Goal: Information Seeking & Learning: Find specific fact

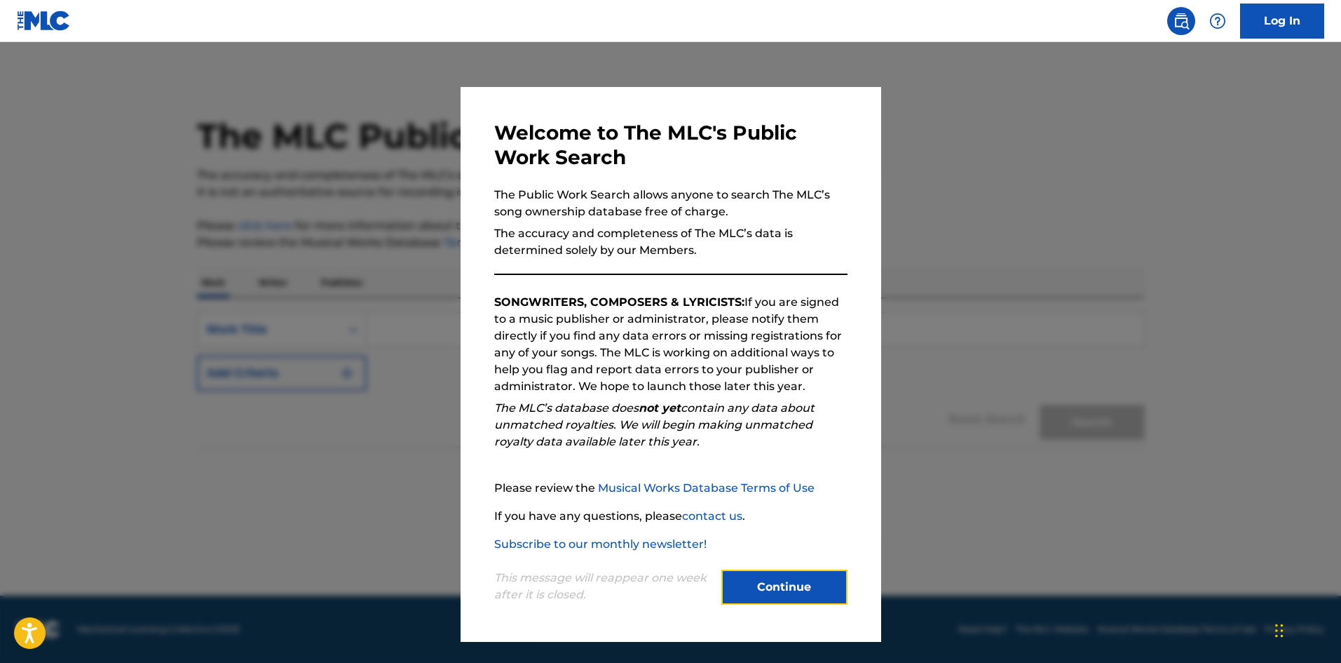
click at [771, 578] on button "Continue" at bounding box center [785, 586] width 126 height 35
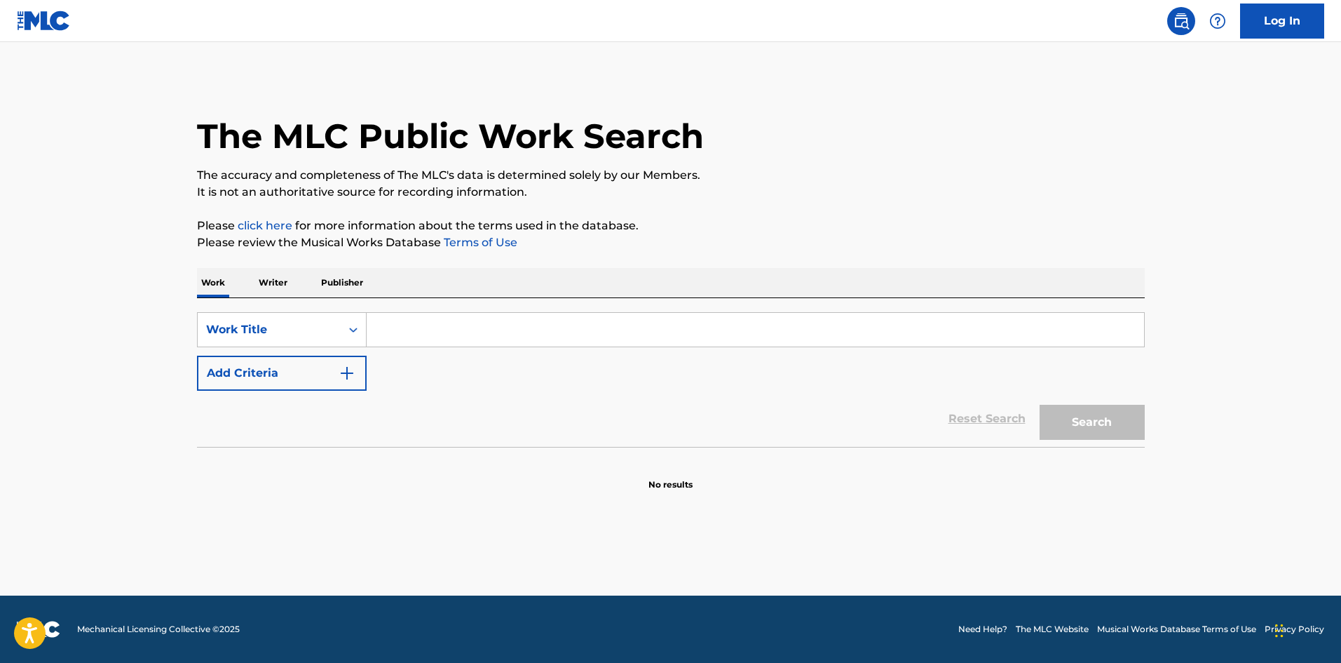
click at [395, 308] on div "SearchWithCriteria0517c119-3be0-4dfe-8263-bafb11aa4e86 Work Title Add Criteria …" at bounding box center [671, 372] width 948 height 149
click at [412, 327] on input "Search Form" at bounding box center [756, 330] width 778 height 34
click at [417, 333] on input "Search Form" at bounding box center [756, 330] width 778 height 34
type input "cuesta abajo"
click at [1040, 405] on button "Search" at bounding box center [1092, 422] width 105 height 35
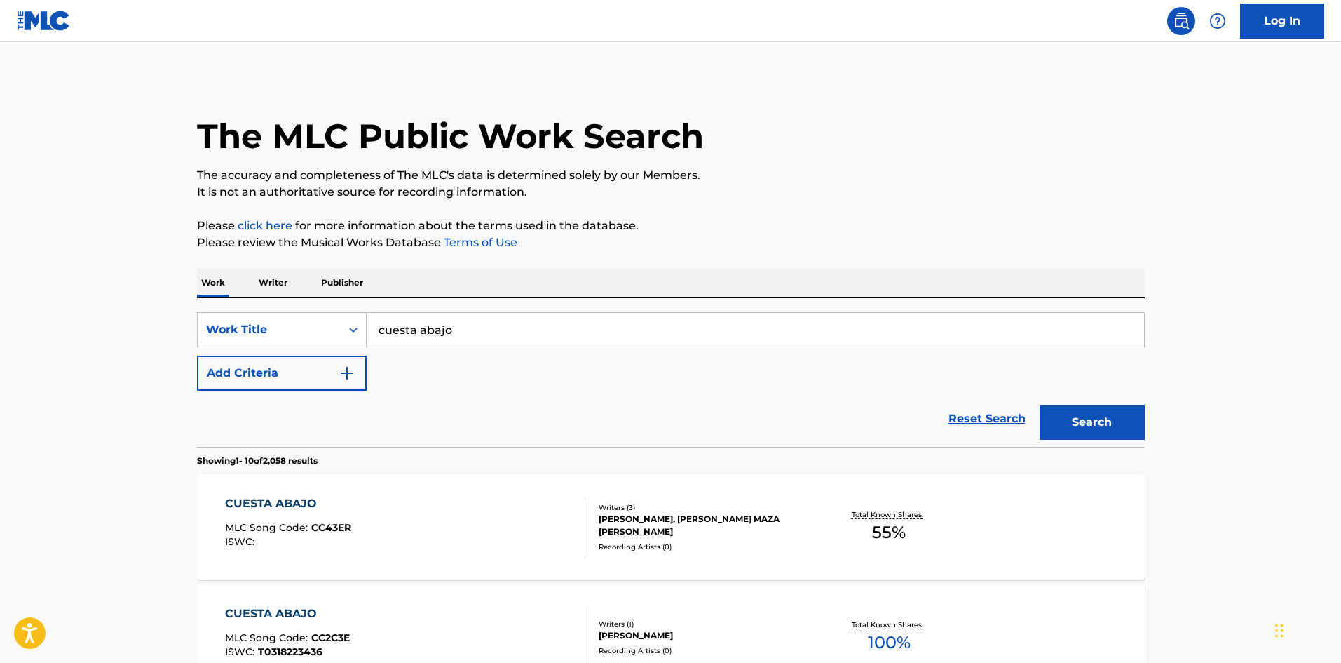
click at [479, 508] on div "CUESTA ABAJO MLC Song Code : CC43ER ISWC :" at bounding box center [405, 526] width 360 height 63
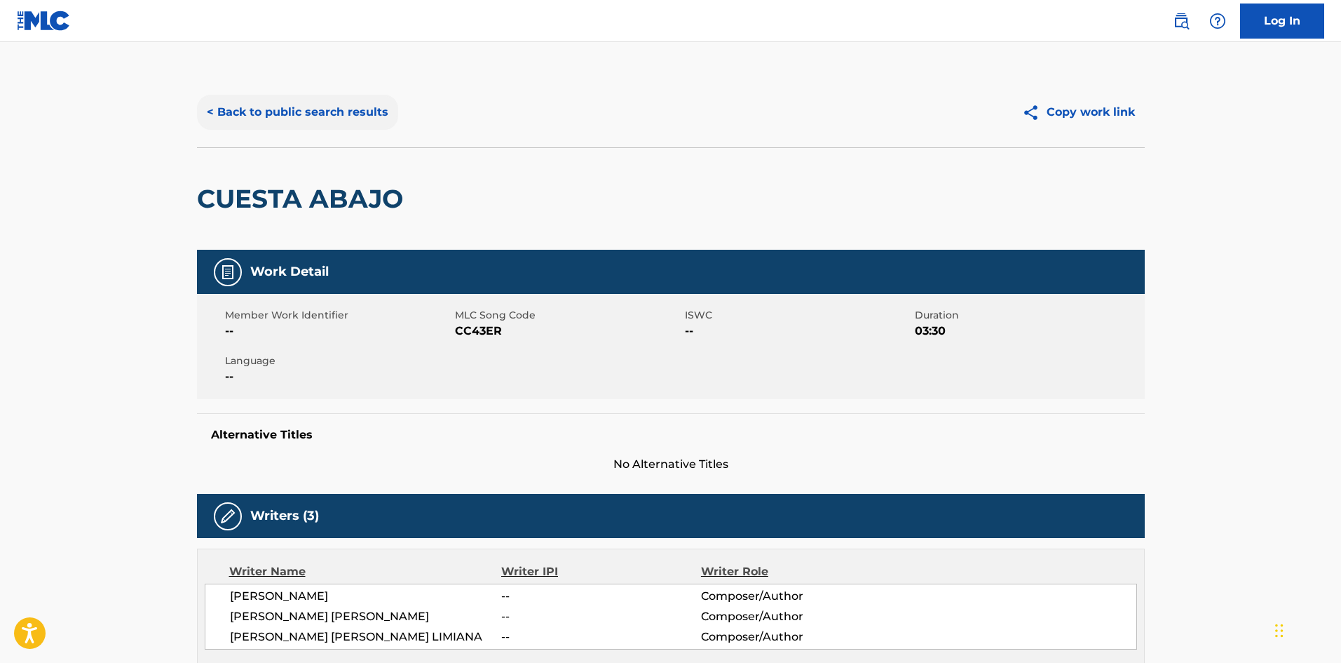
click at [284, 104] on button "< Back to public search results" at bounding box center [297, 112] width 201 height 35
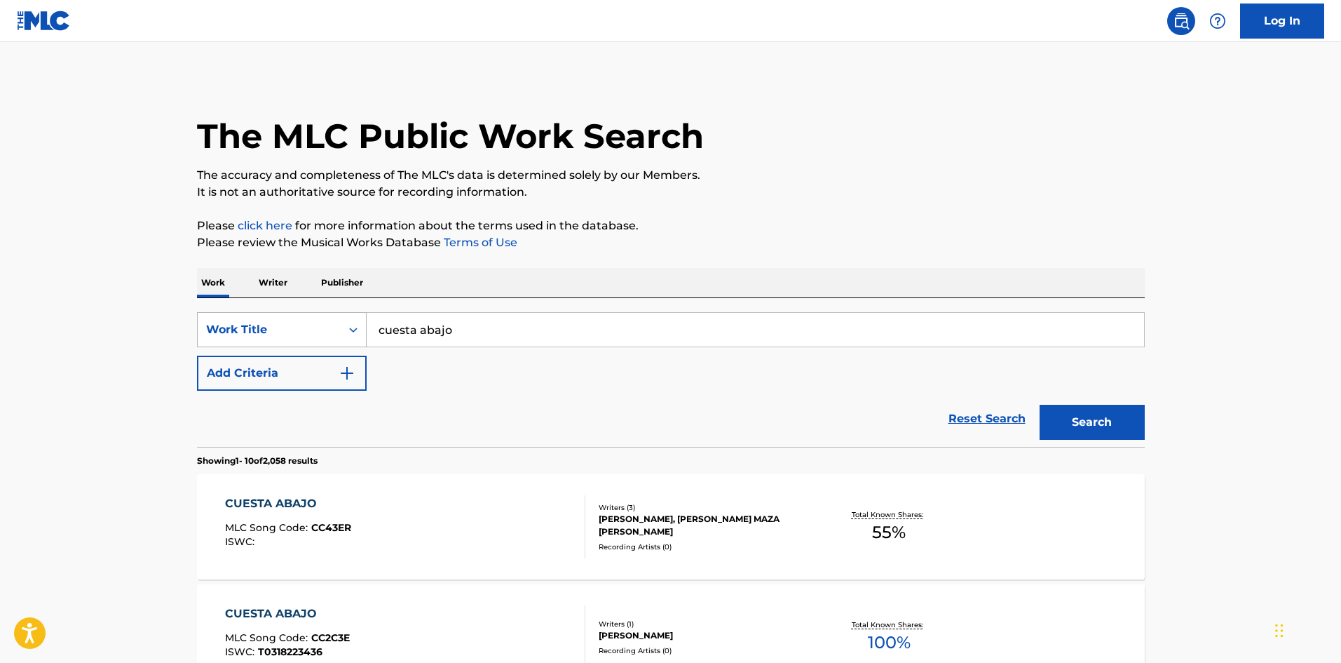
drag, startPoint x: 471, startPoint y: 318, endPoint x: 241, endPoint y: 343, distance: 231.3
click at [241, 343] on div "SearchWithCriteria0517c119-3be0-4dfe-8263-bafb11aa4e86 Work Title cuesta abajo" at bounding box center [671, 329] width 948 height 35
click at [532, 402] on div "Reset Search Search" at bounding box center [671, 419] width 948 height 56
drag, startPoint x: 492, startPoint y: 326, endPoint x: 374, endPoint y: 330, distance: 117.9
click at [374, 330] on input "cuesta abajo" at bounding box center [756, 330] width 778 height 34
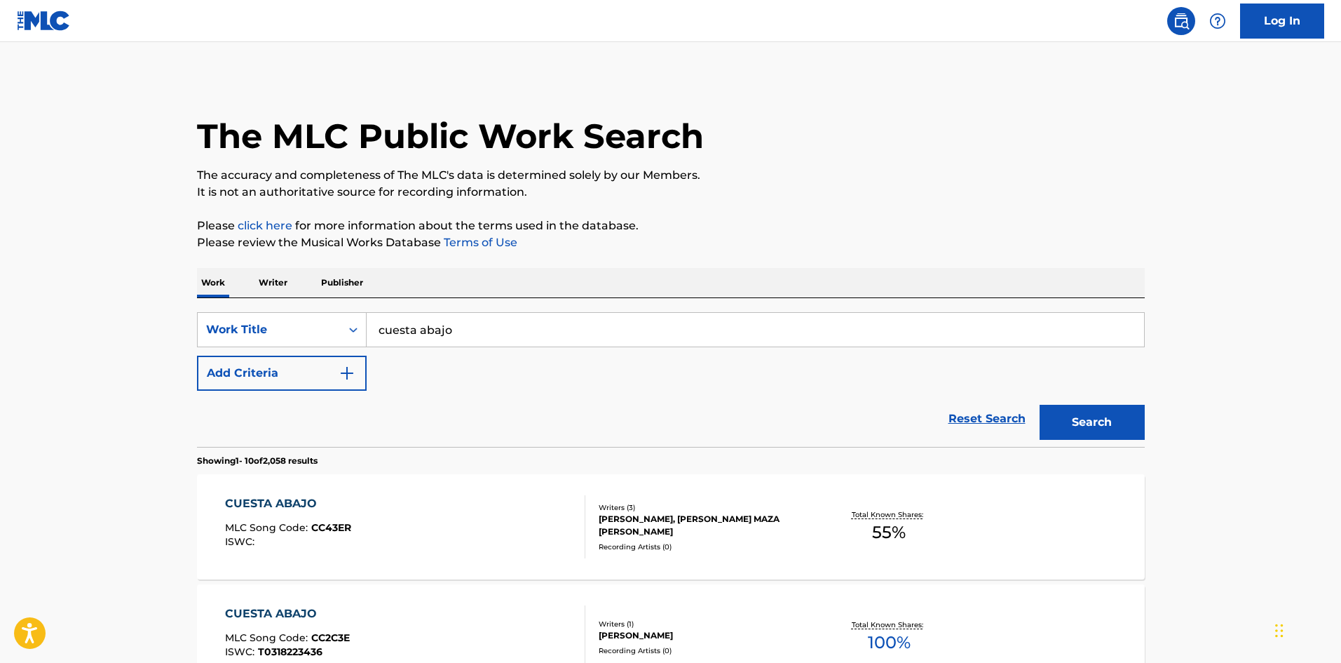
click at [541, 400] on div "Reset Search Search" at bounding box center [671, 419] width 948 height 56
click at [312, 384] on button "Add Criteria" at bounding box center [282, 373] width 170 height 35
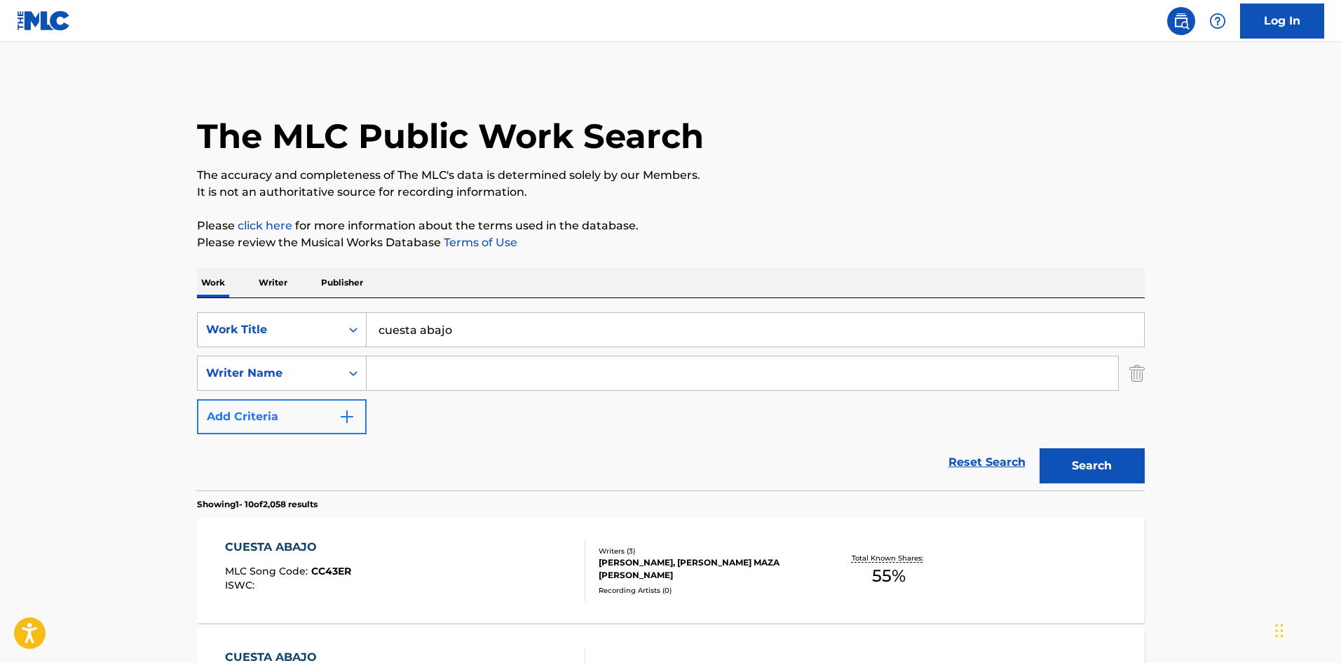
click at [527, 390] on div "Search Form" at bounding box center [743, 373] width 752 height 35
click at [483, 368] on input "Search Form" at bounding box center [743, 373] width 752 height 34
type input "le pera"
click at [1040, 448] on button "Search" at bounding box center [1092, 465] width 105 height 35
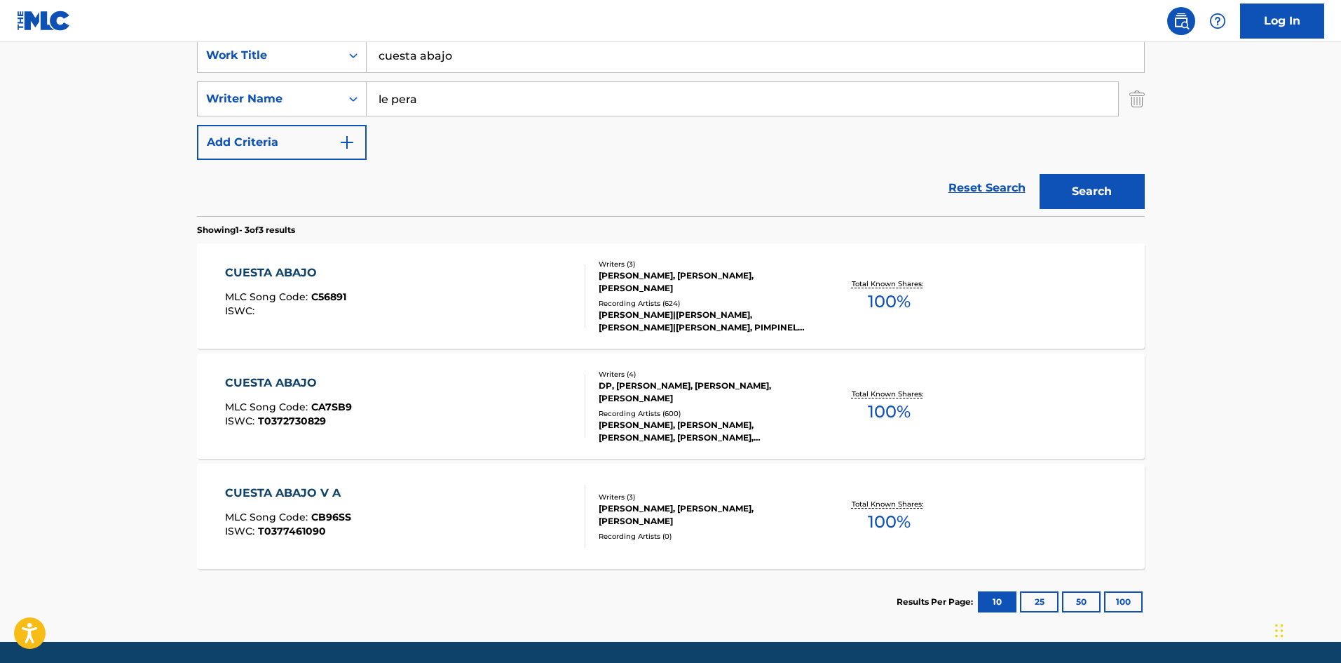
scroll to position [280, 0]
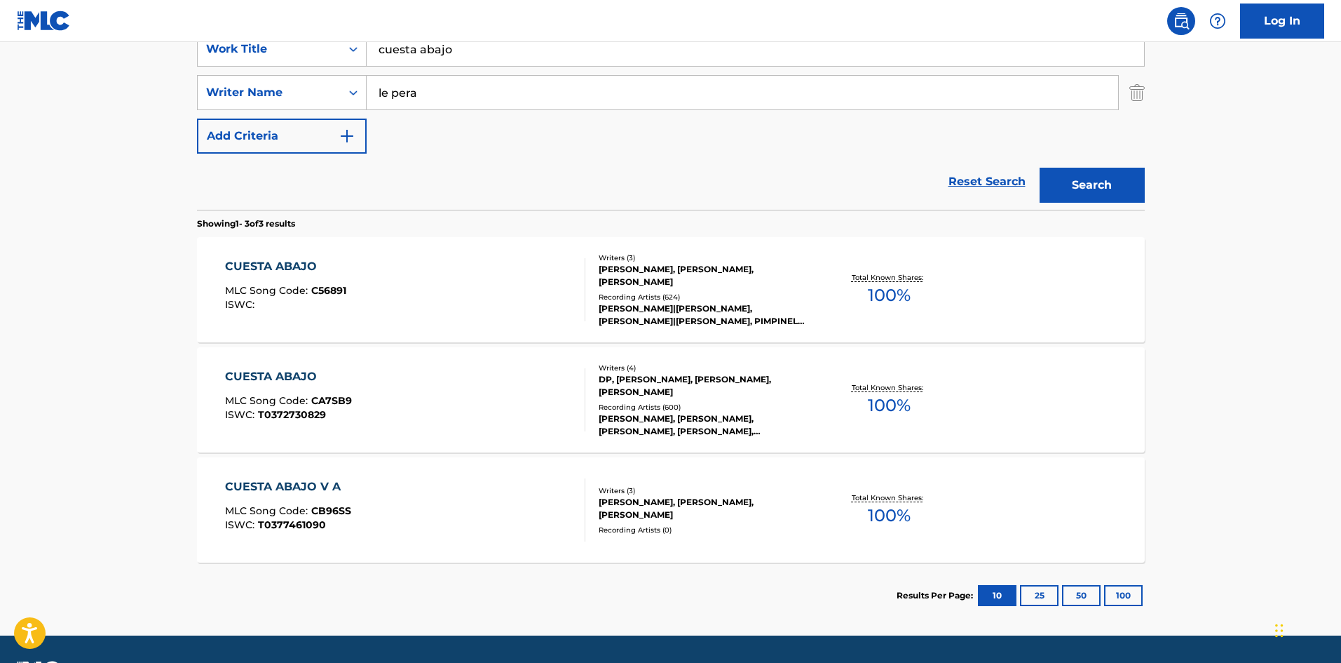
click at [581, 301] on div at bounding box center [579, 289] width 11 height 63
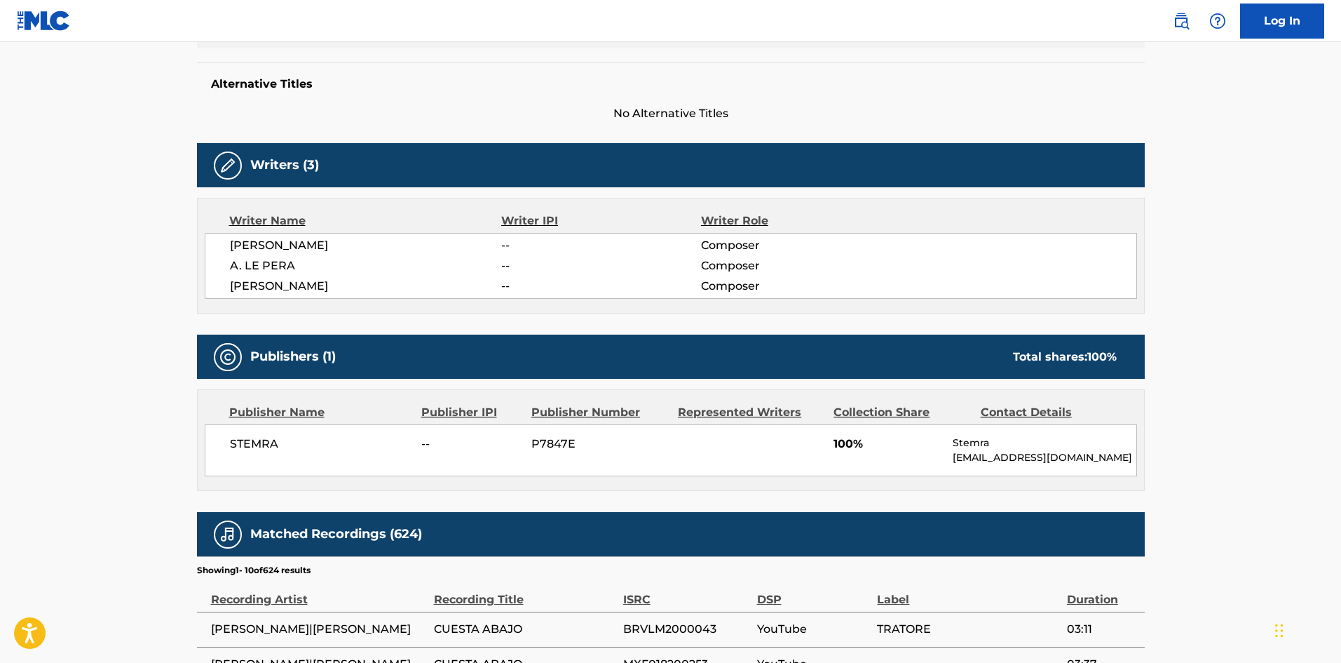
scroll to position [320, 0]
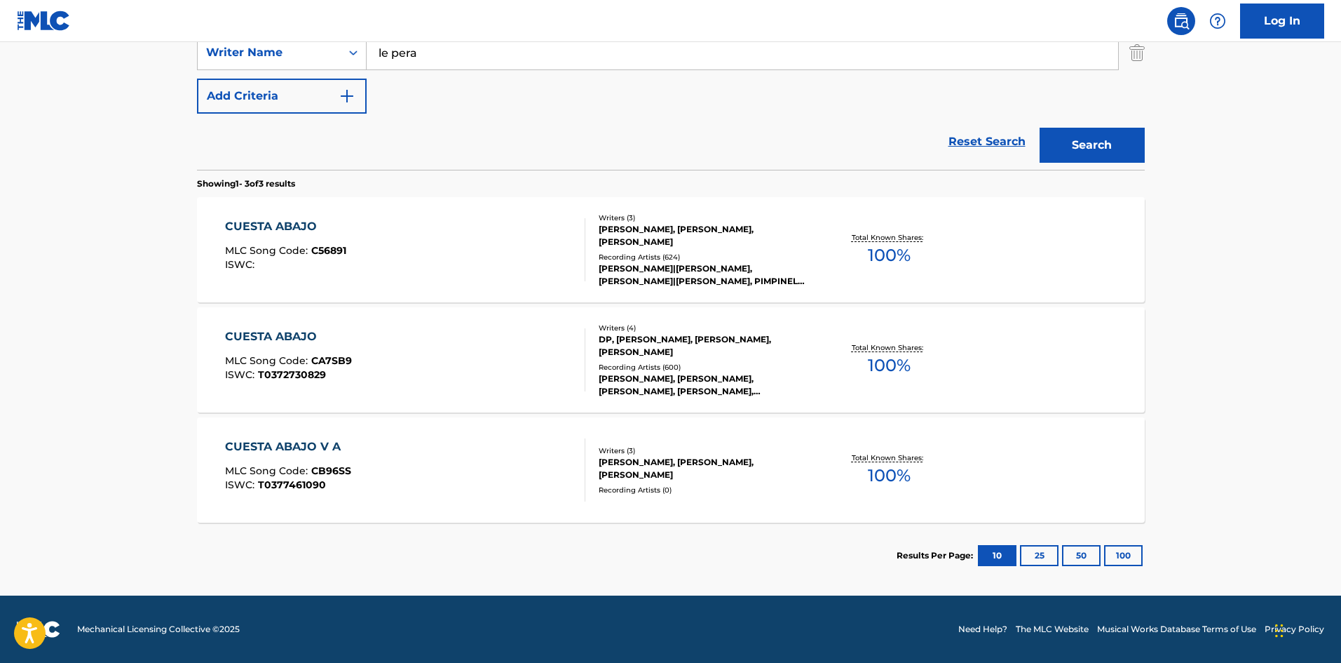
click at [475, 387] on div "CUESTA ABAJO MLC Song Code : CA7SB9 ISWC : T0372730829" at bounding box center [405, 359] width 360 height 63
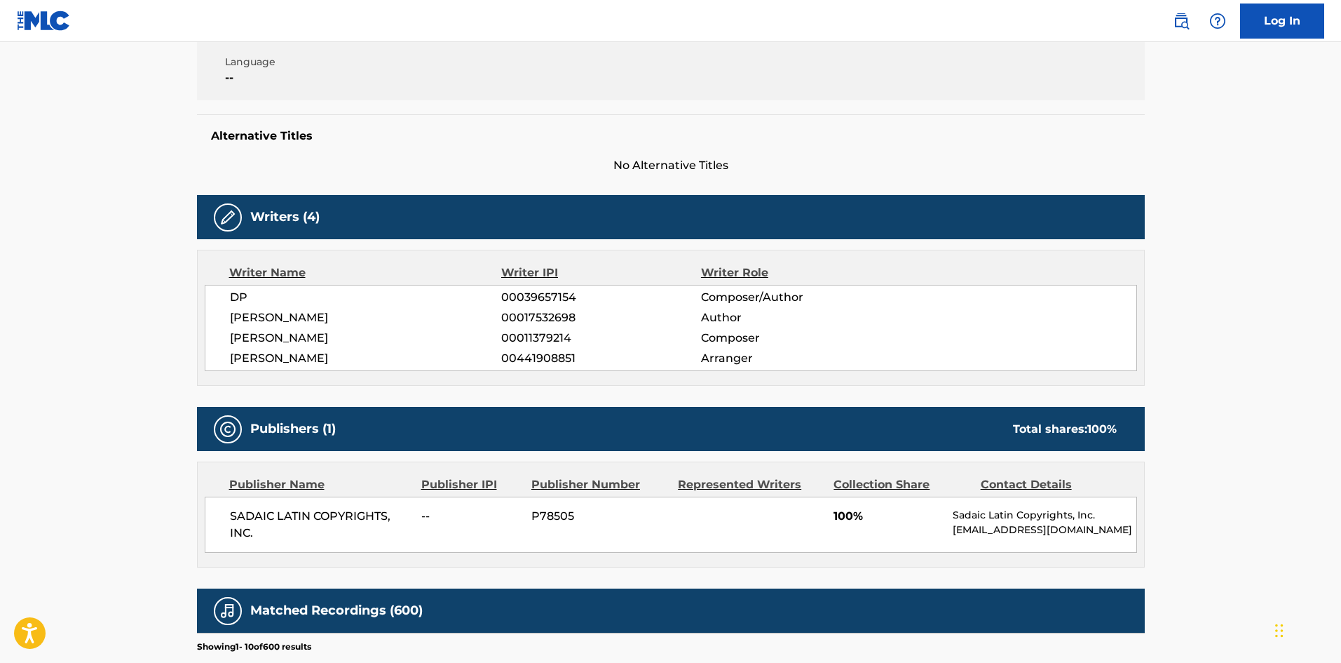
scroll to position [351, 0]
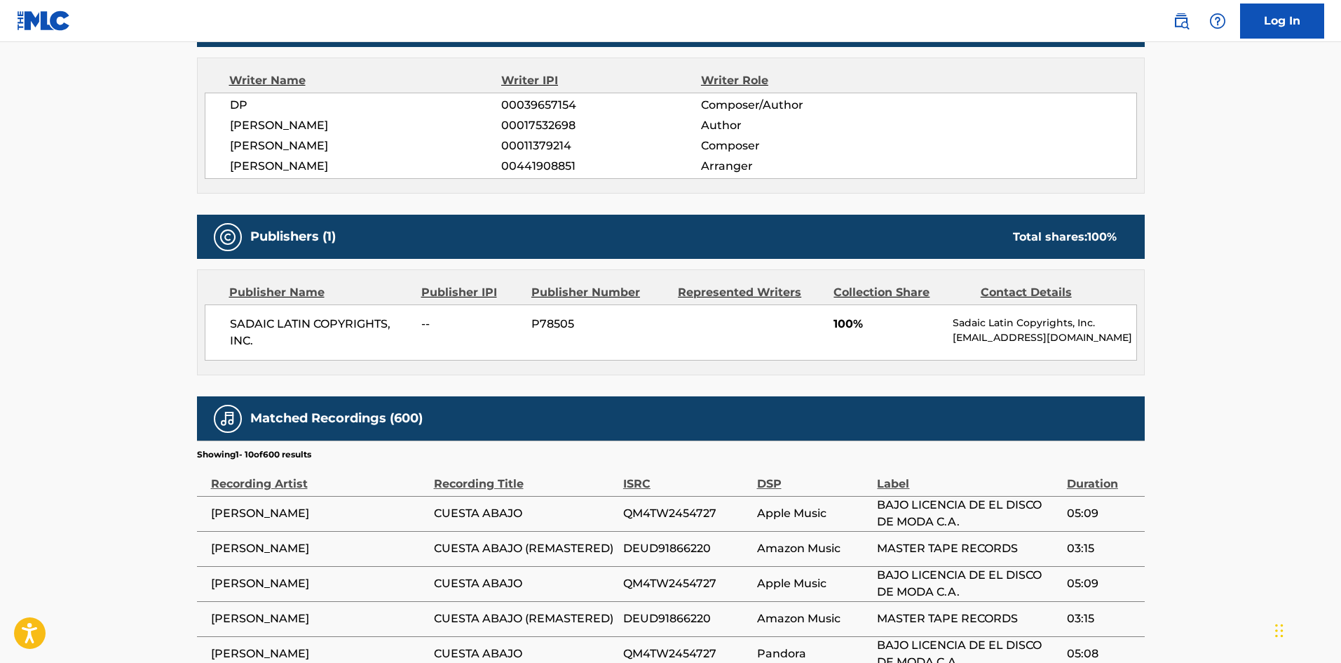
scroll to position [320, 0]
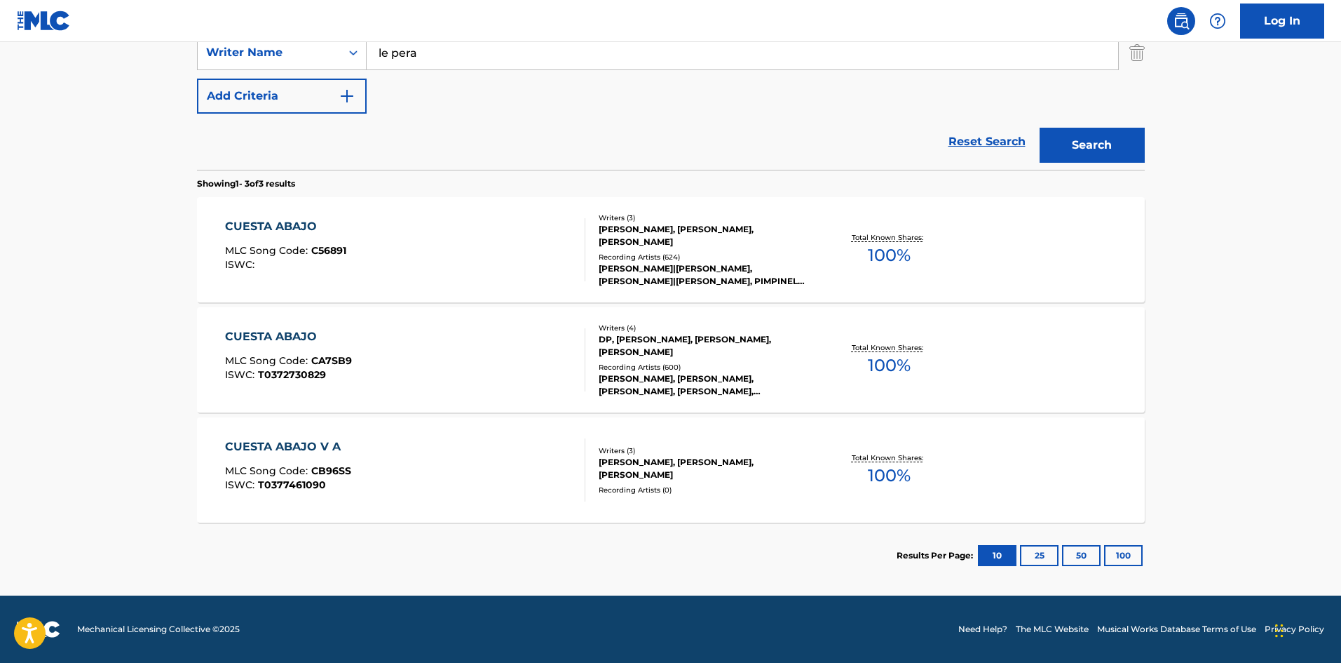
click at [518, 442] on div "CUESTA ABAJO V A MLC Song Code : CB96SS ISWC : T0377461090" at bounding box center [405, 469] width 360 height 63
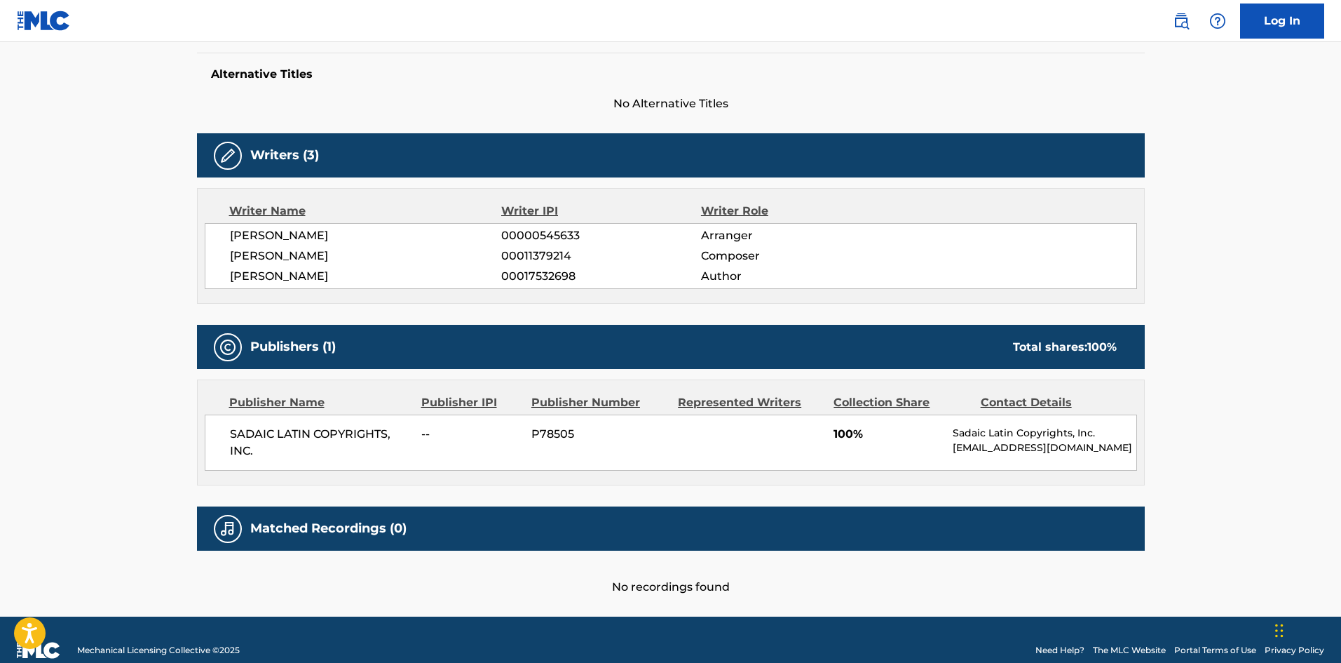
scroll to position [381, 0]
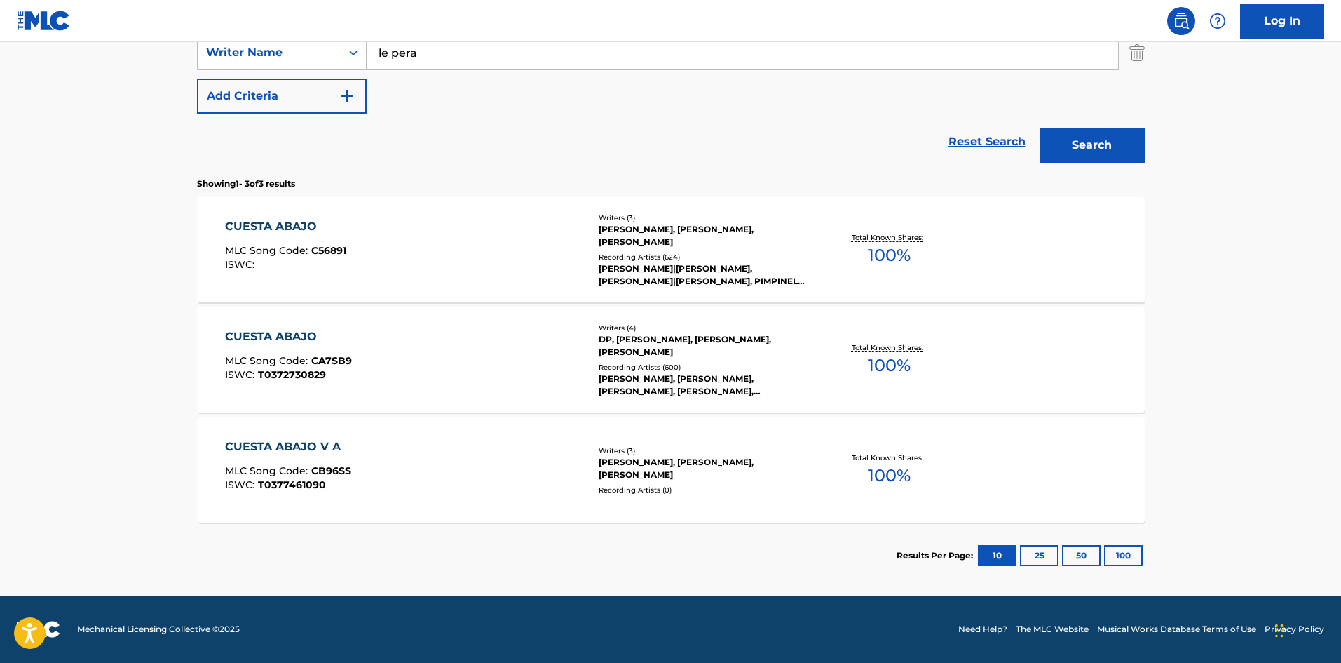
scroll to position [320, 0]
click at [505, 243] on div "CUESTA ABAJO MLC Song Code : C56891 ISWC :" at bounding box center [405, 249] width 360 height 63
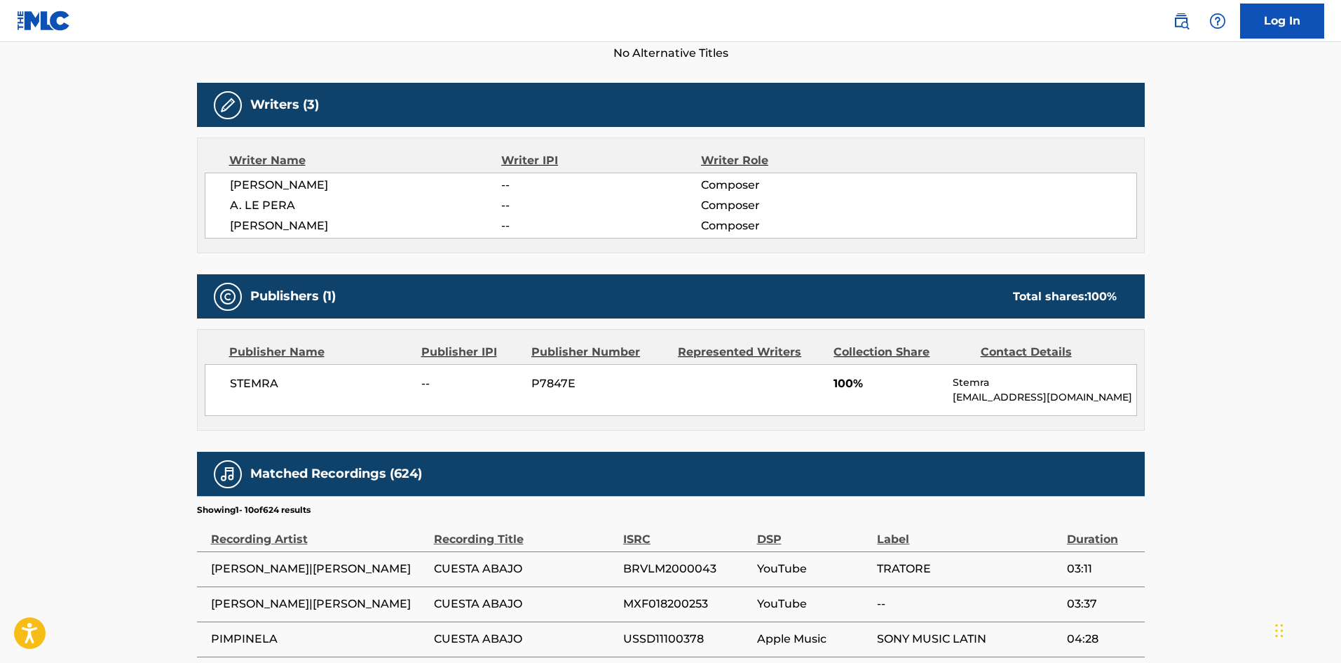
scroll to position [561, 0]
